Goal: Check status

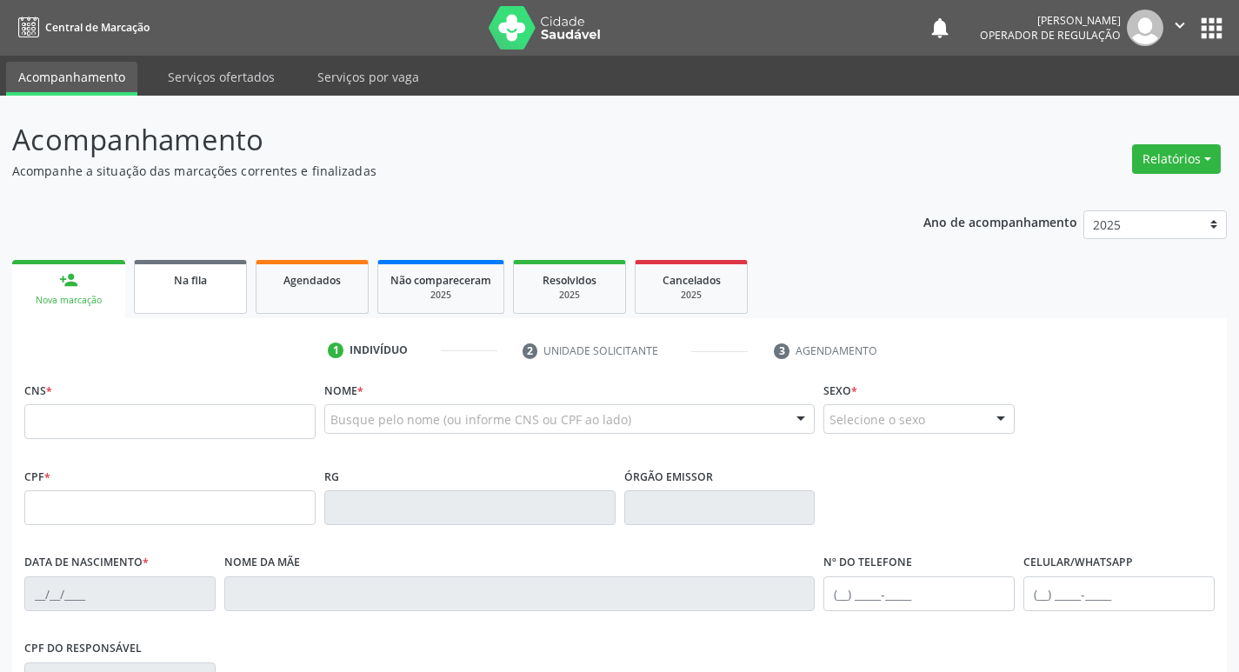
click at [217, 300] on link "Na fila" at bounding box center [190, 287] width 113 height 54
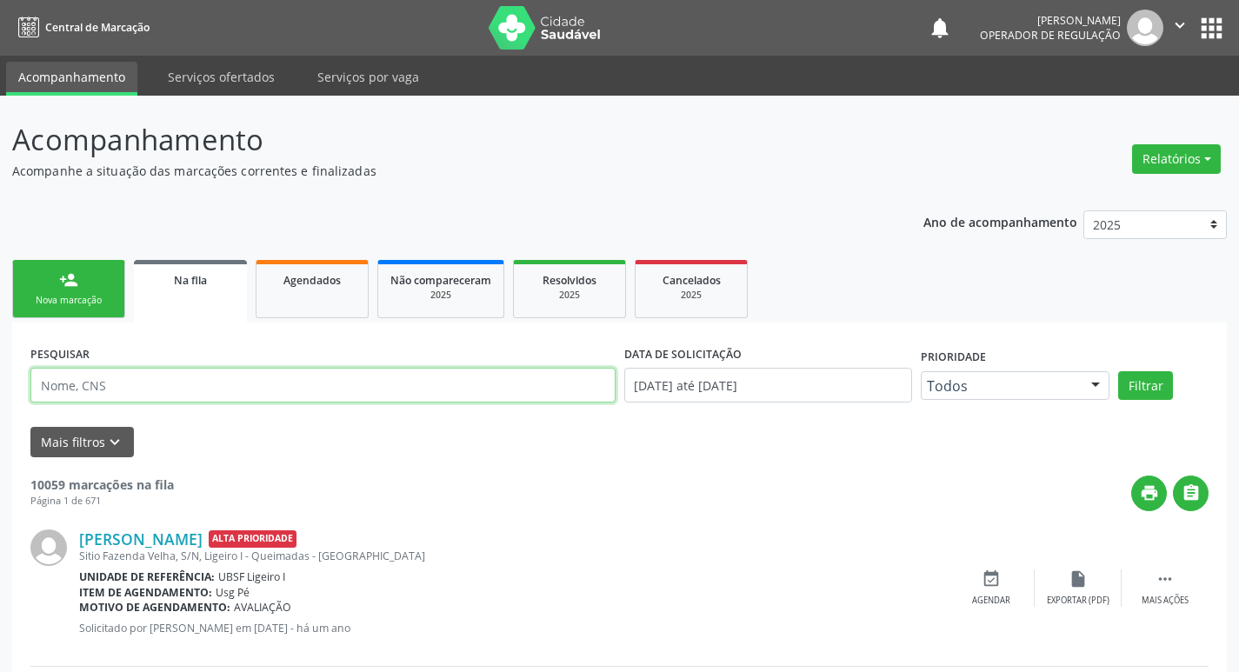
click at [130, 400] on input "text" at bounding box center [322, 385] width 585 height 35
paste input "706 3087 3259 5078,"
click at [1118, 371] on button "Filtrar" at bounding box center [1145, 386] width 55 height 30
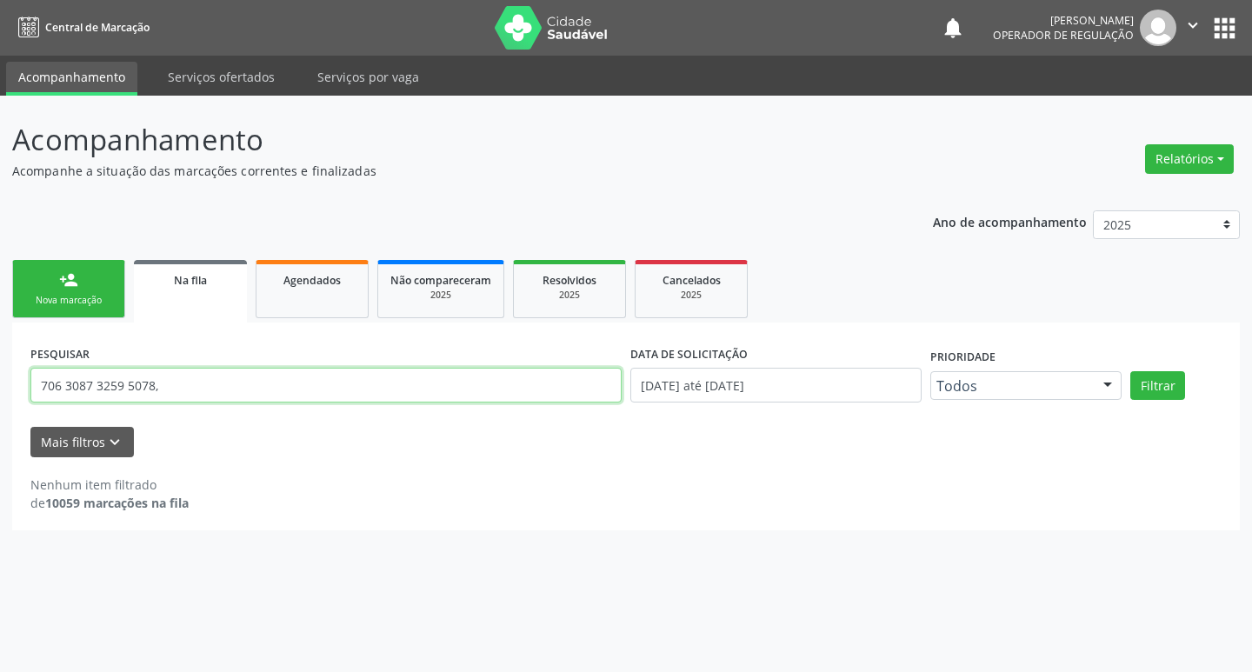
click at [184, 399] on input "706 3087 3259 5078," at bounding box center [325, 385] width 591 height 35
type input "706 3087 3259 5078"
click at [1131, 371] on button "Filtrar" at bounding box center [1158, 386] width 55 height 30
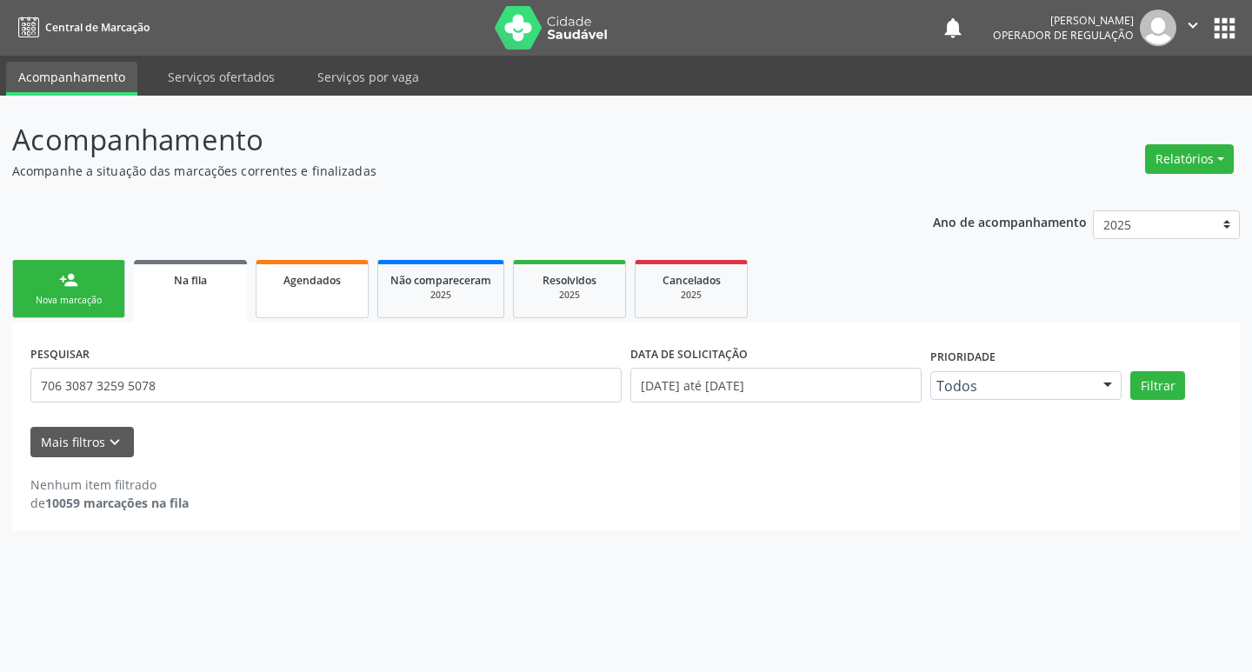
click at [297, 281] on span "Agendados" at bounding box center [312, 280] width 57 height 15
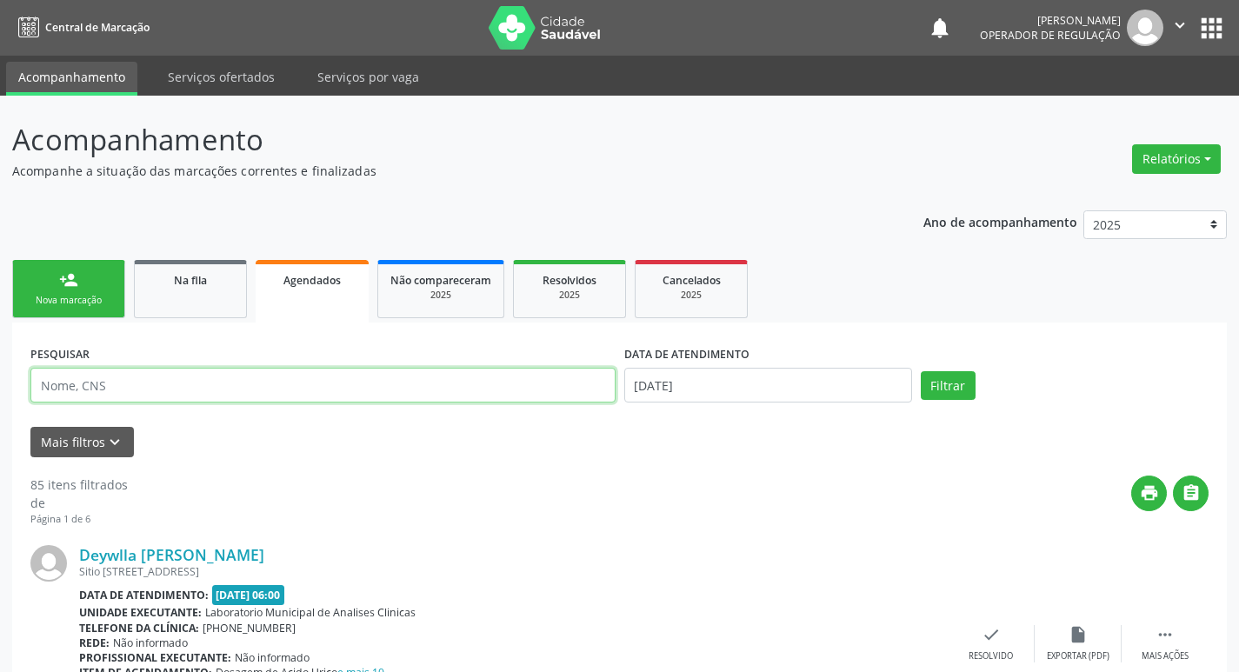
click at [250, 377] on input "text" at bounding box center [322, 385] width 585 height 35
paste input "706 3087 3259 5078,"
type input "706 3087 3259 5078"
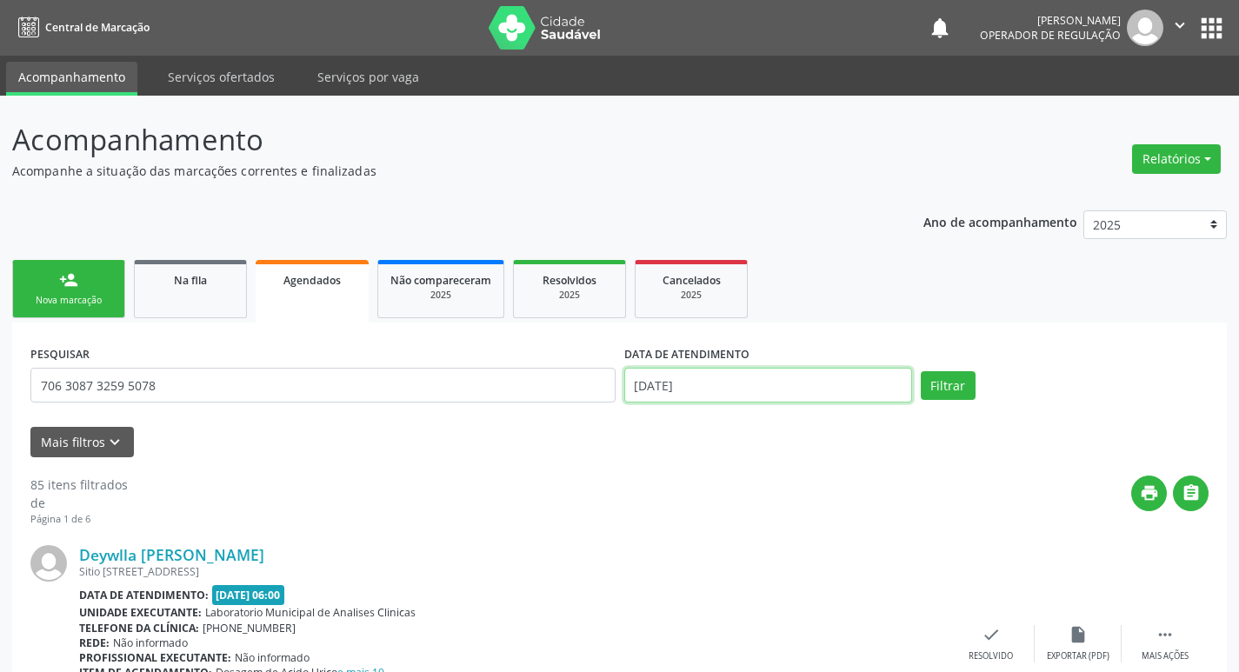
click at [786, 391] on input "[DATE]" at bounding box center [768, 385] width 288 height 35
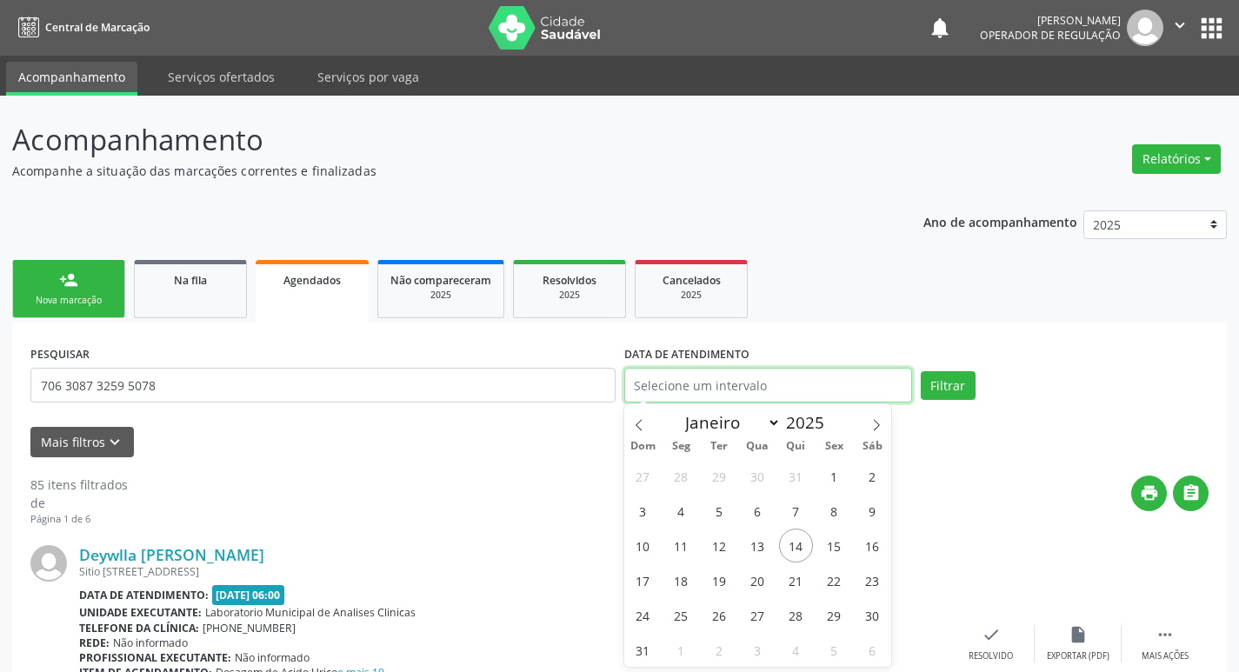
click at [921, 371] on button "Filtrar" at bounding box center [948, 386] width 55 height 30
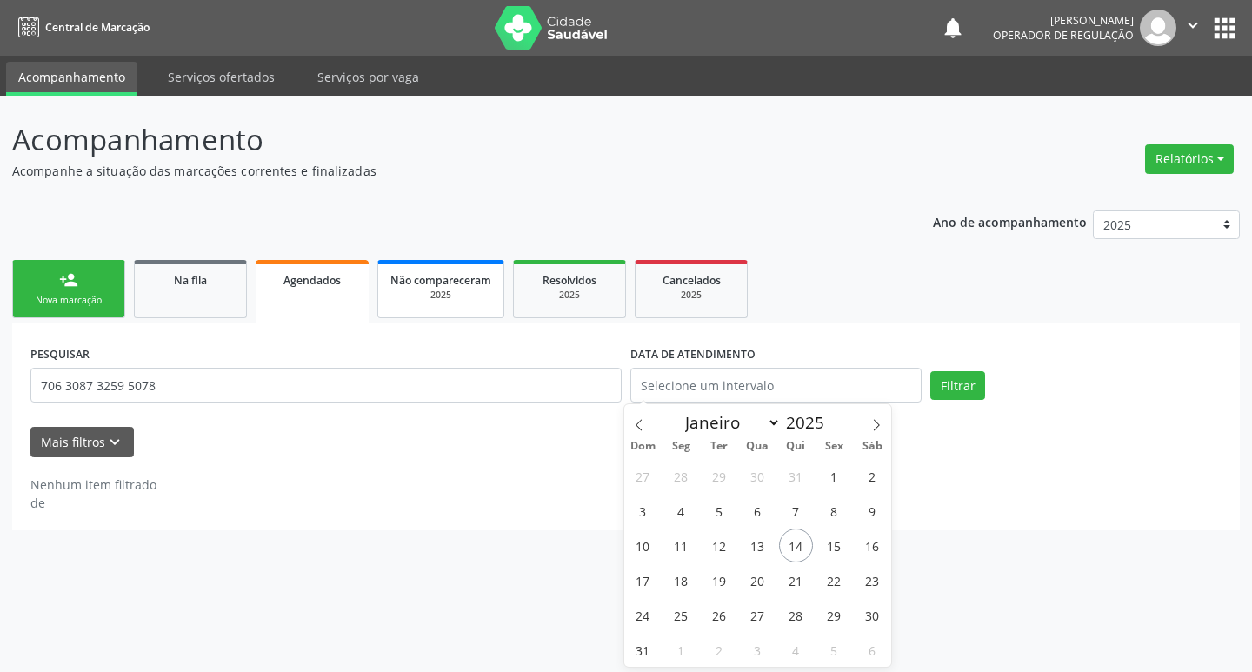
click at [447, 303] on link "Não compareceram 2025" at bounding box center [440, 289] width 127 height 58
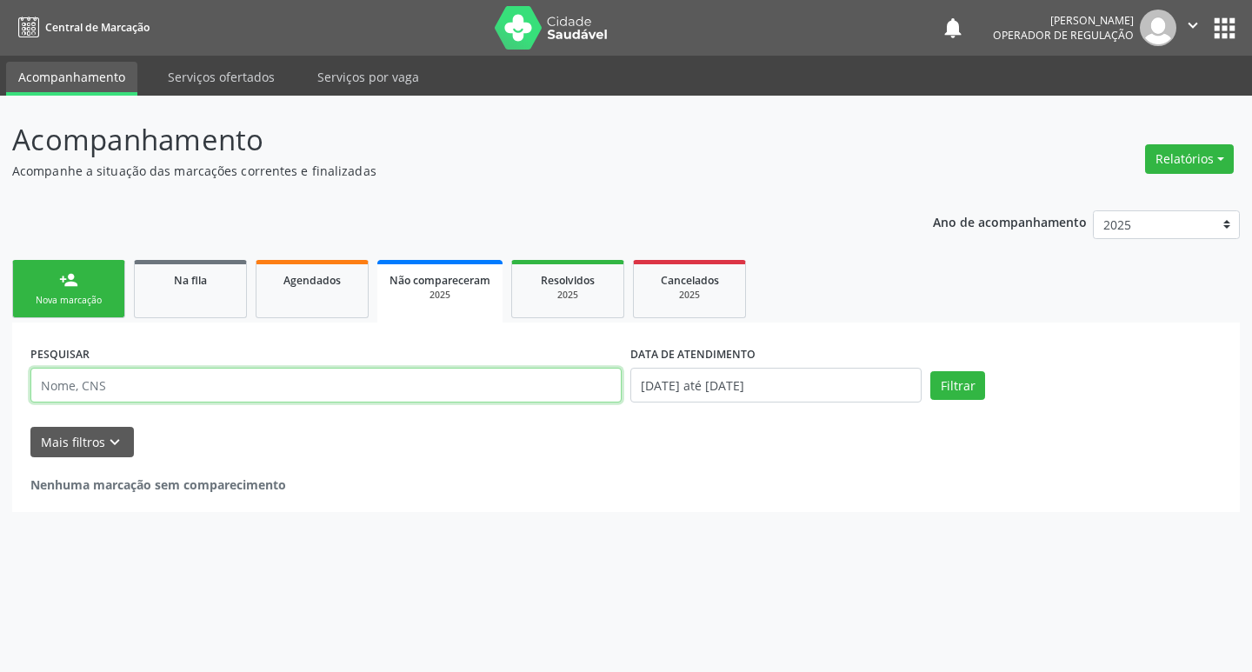
click at [431, 383] on input "text" at bounding box center [325, 385] width 591 height 35
paste input "706 3087 3259 5078,"
type input "706 3087 3259 5078"
click at [931, 371] on button "Filtrar" at bounding box center [958, 386] width 55 height 30
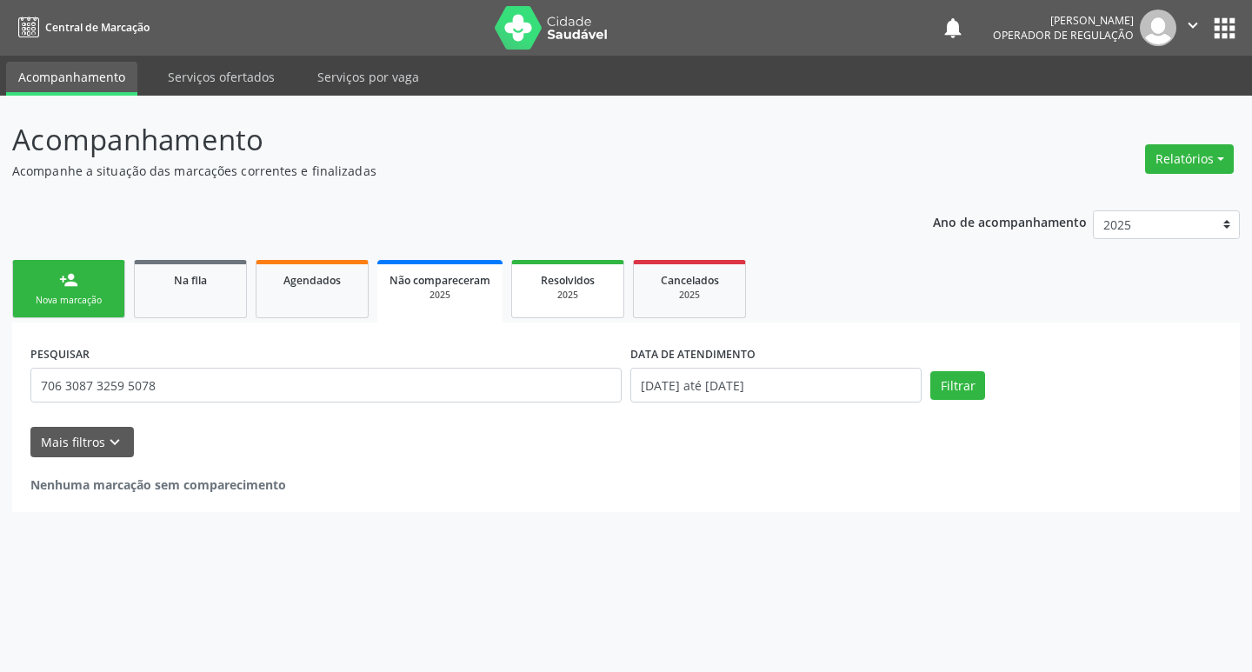
click at [550, 317] on link "Resolvidos 2025" at bounding box center [567, 289] width 113 height 58
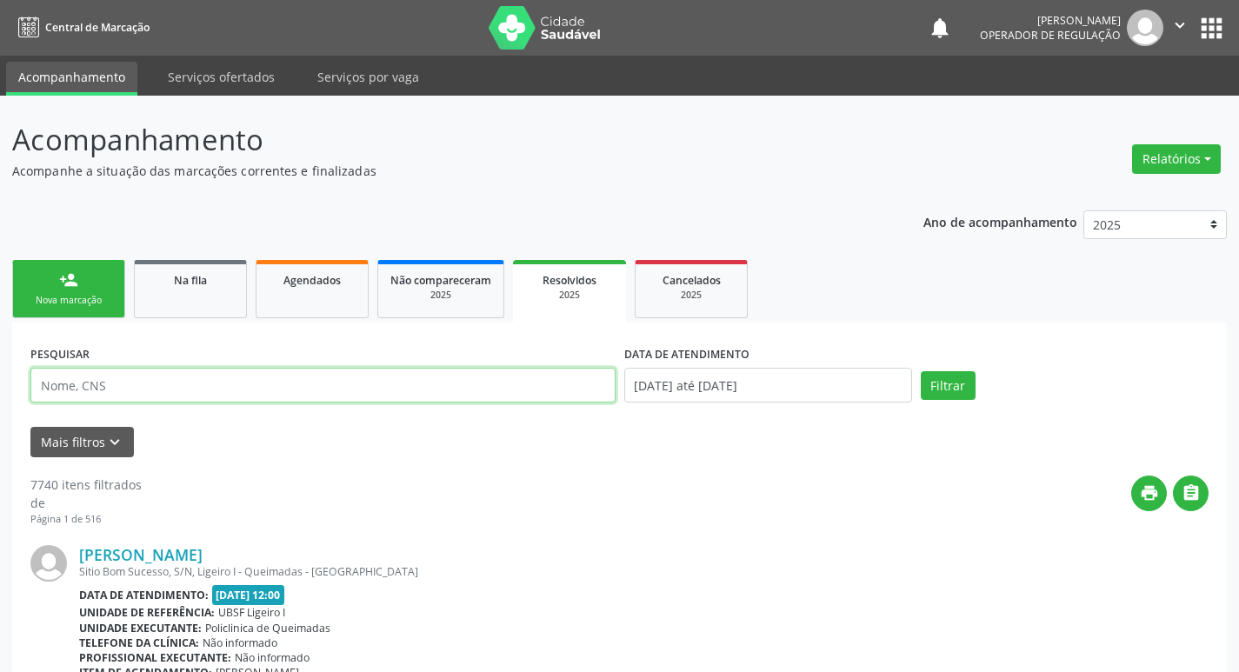
click at [508, 390] on input "text" at bounding box center [322, 385] width 585 height 35
paste input "706 3087 3259 5078,"
type input "706 3087 3259 5078"
click at [921, 371] on button "Filtrar" at bounding box center [948, 386] width 55 height 30
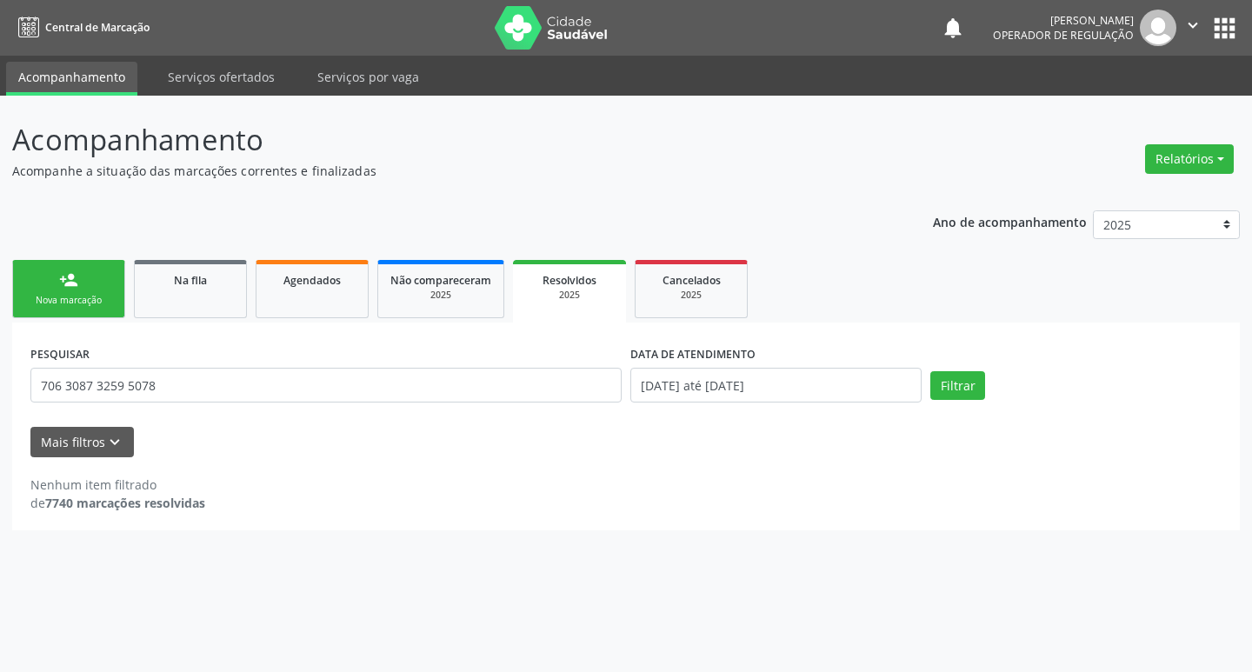
click at [1224, 30] on button "apps" at bounding box center [1225, 28] width 30 height 30
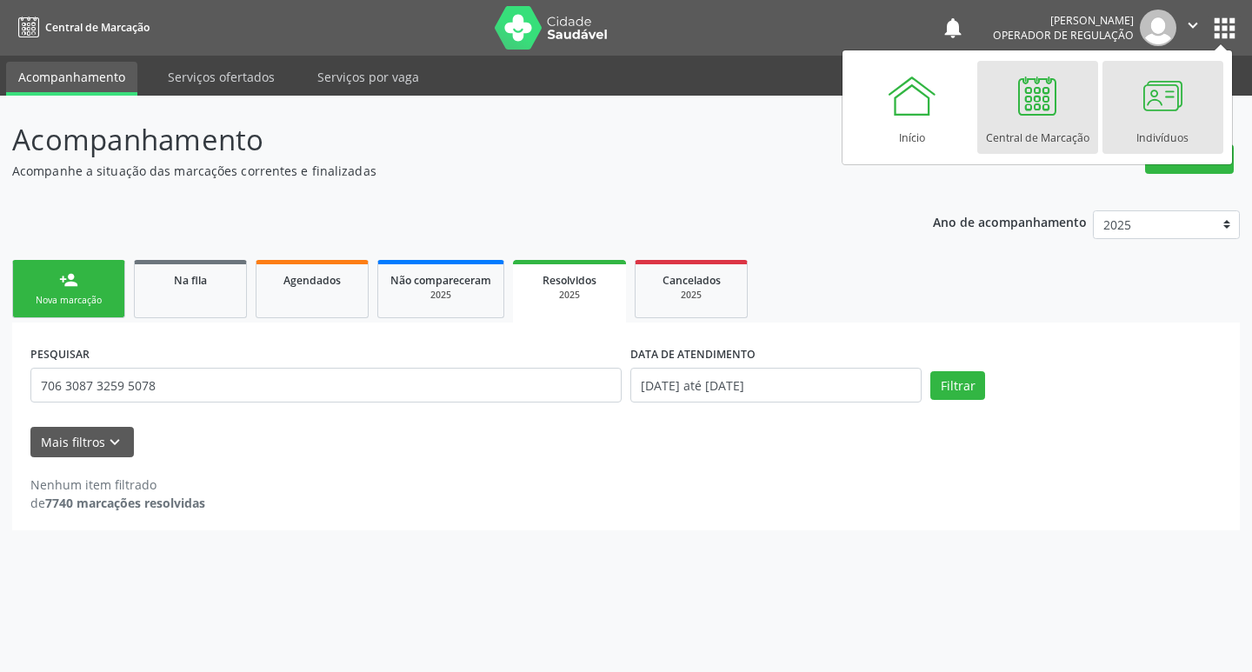
click at [1152, 118] on div at bounding box center [1163, 96] width 52 height 52
